Goal: Navigation & Orientation: Find specific page/section

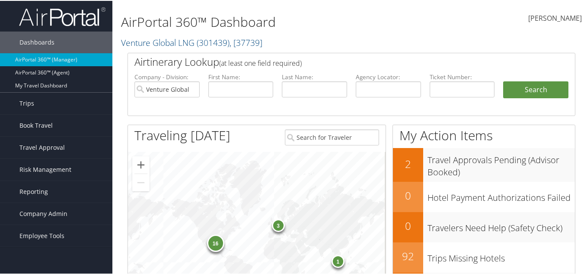
click at [503, 80] on button "Search" at bounding box center [535, 88] width 65 height 17
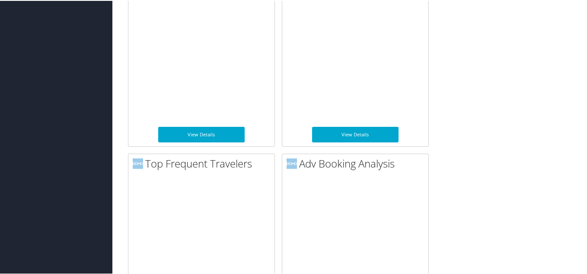
scroll to position [1162, 0]
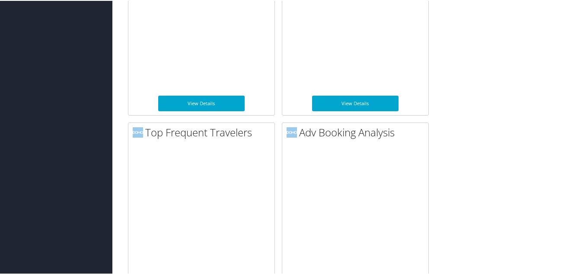
click at [428, 217] on div "AirPortal 360™ Dashboard Venture Global LNG ( 301439 ) , [ 37739 ] Crocs Sweet …" at bounding box center [351, 19] width 478 height 2362
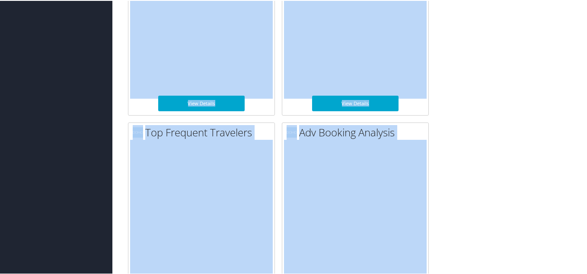
click at [9, 201] on div "Dashboards AirPortal 360™ (Manager) AirPortal 360™ (Agent) My Travel Dashboard …" at bounding box center [295, 19] width 591 height 2362
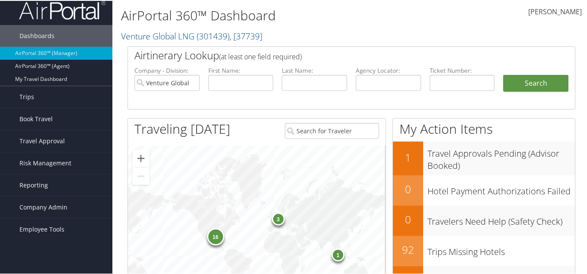
scroll to position [0, 0]
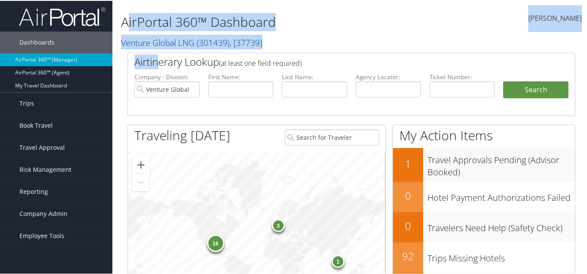
drag, startPoint x: 128, startPoint y: 13, endPoint x: 161, endPoint y: 65, distance: 62.1
click at [144, 7] on div "AirPortal 360™ Dashboard Venture Global LNG ( 301439 ) , [ 37739 ] Crocs Sweet …" at bounding box center [274, 26] width 307 height 44
